Goal: Navigation & Orientation: Find specific page/section

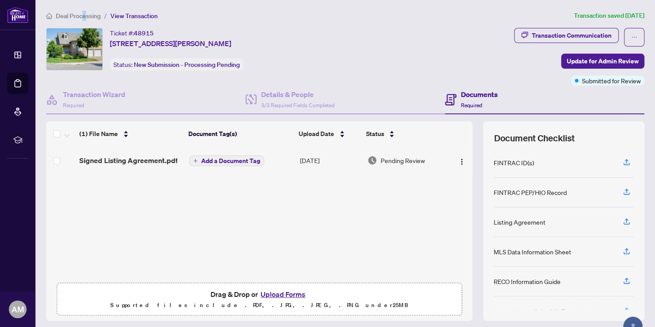
click at [85, 16] on span "Deal Processing" at bounding box center [78, 16] width 45 height 8
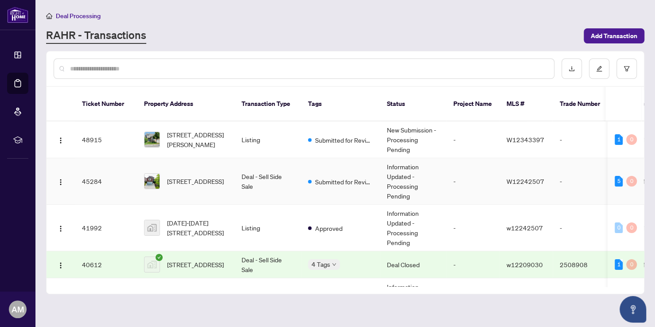
click at [254, 166] on td "Deal - Sell Side Sale" at bounding box center [267, 181] width 66 height 47
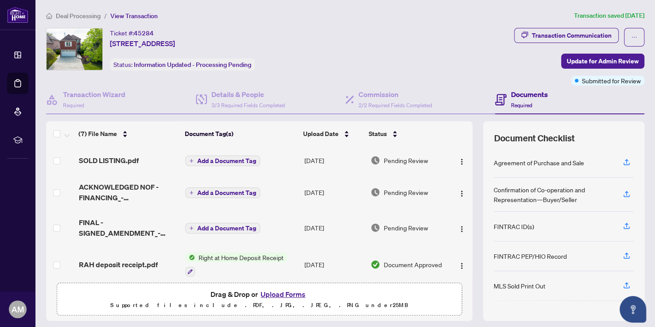
click at [90, 15] on span "Deal Processing" at bounding box center [78, 16] width 45 height 8
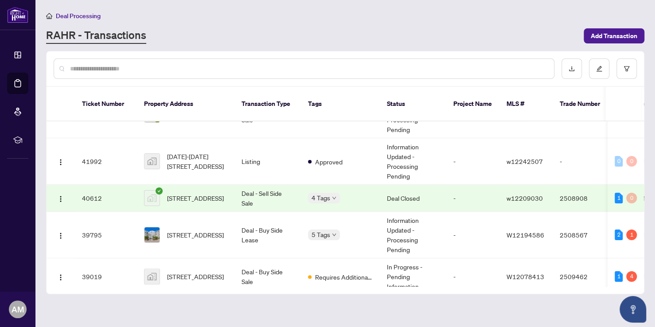
scroll to position [133, 0]
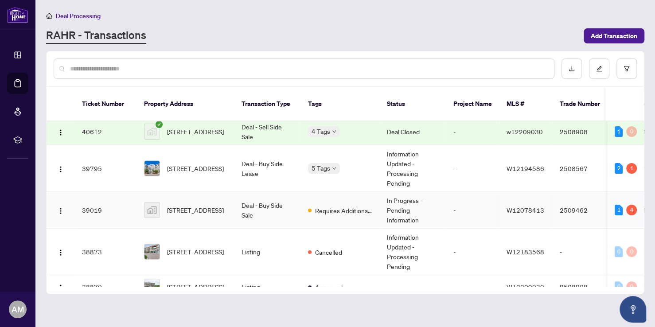
click at [270, 196] on td "Deal - Buy Side Sale" at bounding box center [267, 210] width 66 height 37
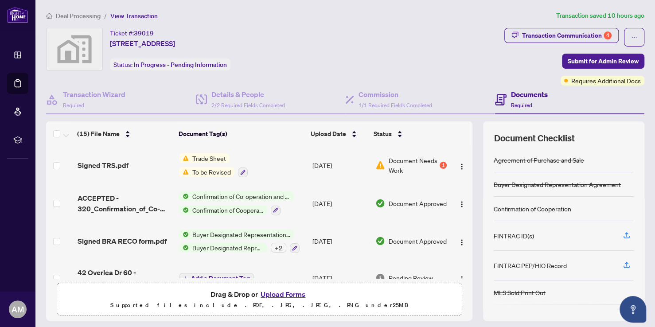
scroll to position [66, 0]
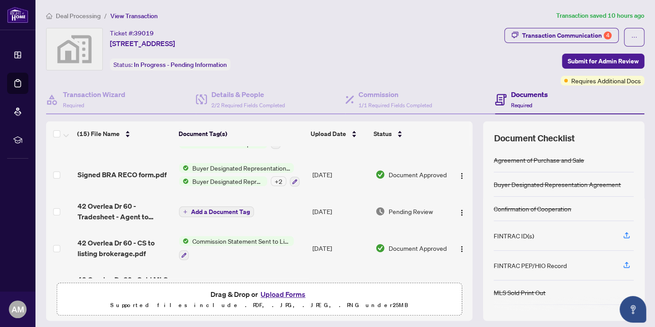
click at [85, 13] on span "Deal Processing" at bounding box center [78, 16] width 45 height 8
